Goal: Task Accomplishment & Management: Complete application form

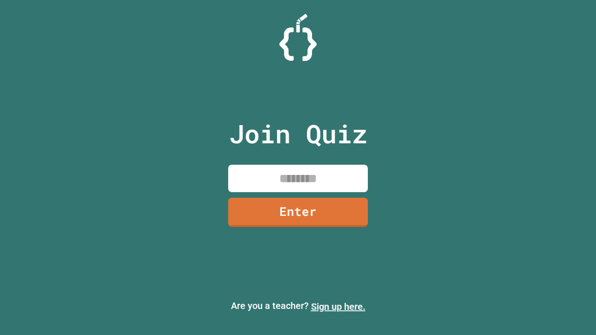
click at [338, 307] on link "Sign up here." at bounding box center [338, 306] width 54 height 11
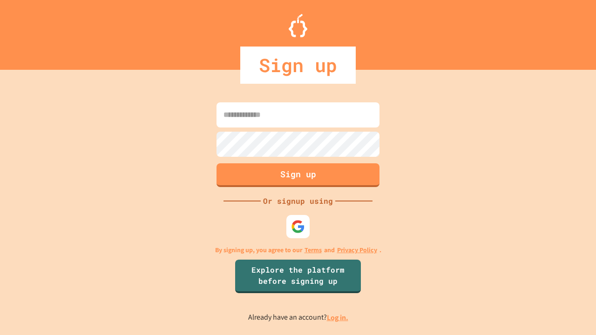
click at [338, 318] on link "Log in." at bounding box center [337, 318] width 21 height 10
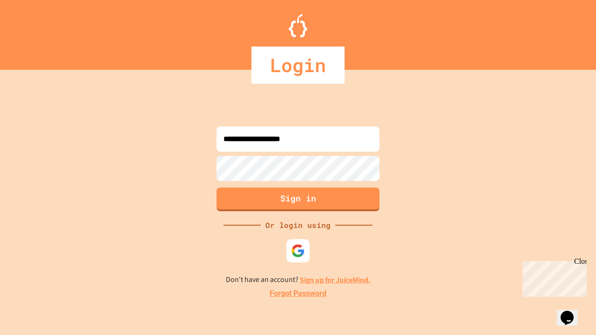
type input "**********"
